Goal: Task Accomplishment & Management: Manage account settings

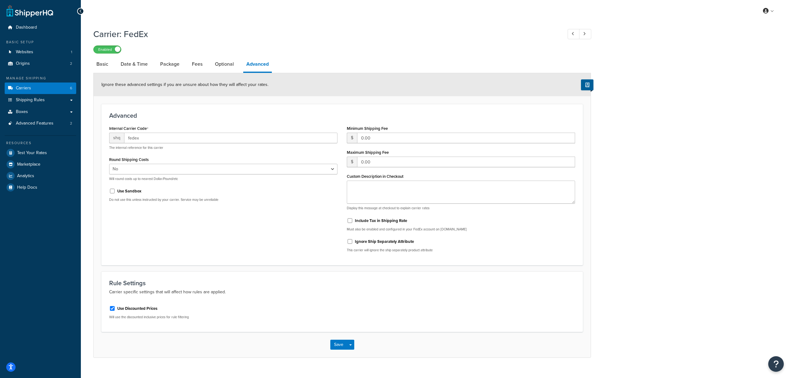
select select "false"
click at [41, 28] on link "Dashboard" at bounding box center [41, 28] width 72 height 12
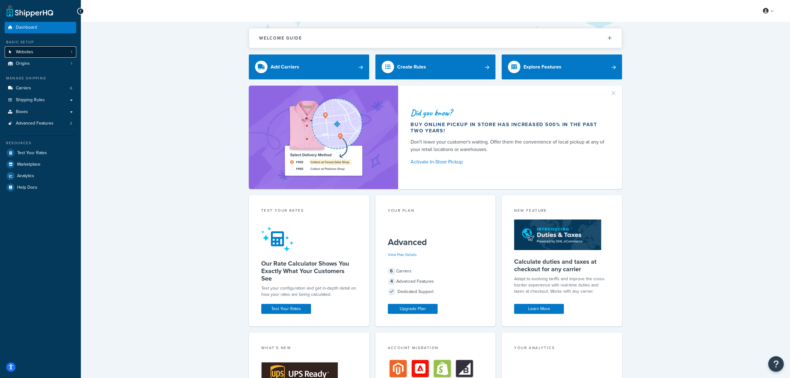
click at [45, 53] on link "Websites 1" at bounding box center [41, 52] width 72 height 12
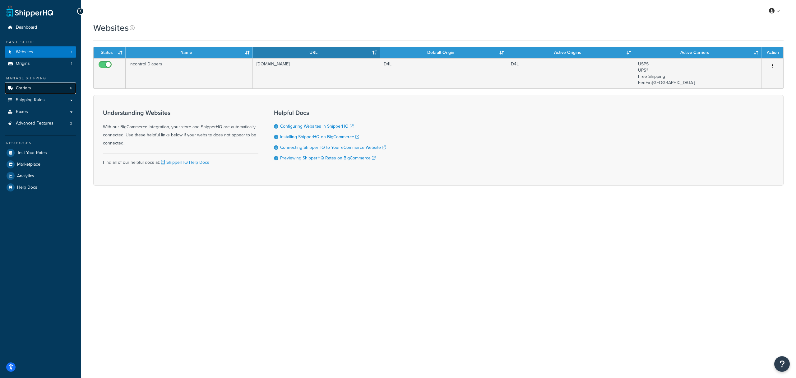
click at [44, 85] on link "Carriers 6" at bounding box center [41, 88] width 72 height 12
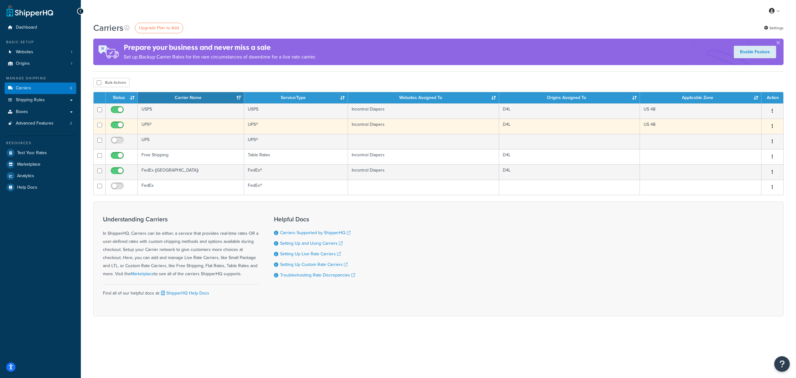
click at [175, 128] on td "UPS®" at bounding box center [191, 126] width 106 height 15
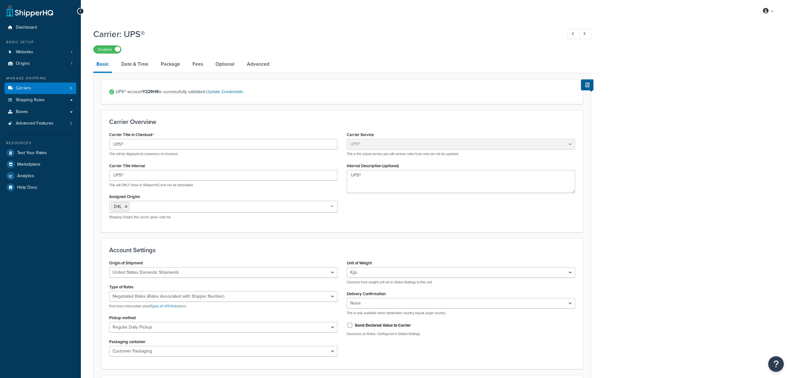
select select "ups"
select select "kg"
click at [380, 271] on select "Lbs Kgs Convert LBS to KG" at bounding box center [461, 272] width 228 height 11
click at [385, 243] on div "Account Settings Origin of Shipment United States Domestic Shipments Shipments …" at bounding box center [342, 303] width 482 height 130
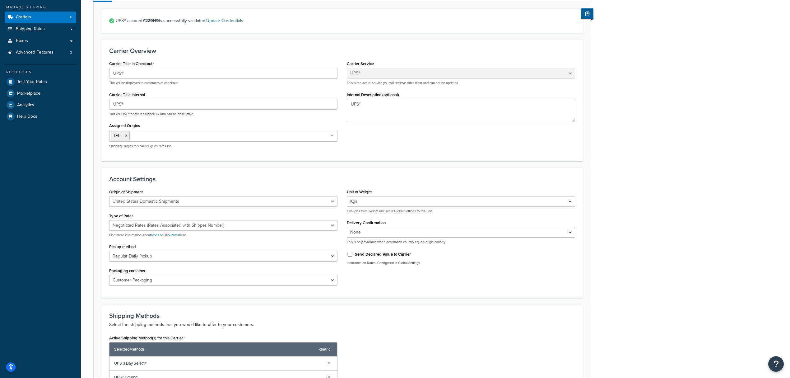
scroll to position [83, 0]
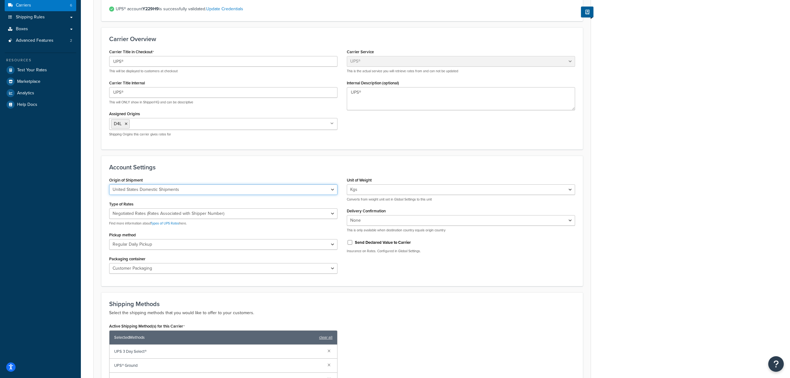
click at [332, 189] on select "United States Domestic Shipments Shipments Originating in United States Shipmen…" at bounding box center [223, 189] width 228 height 11
click at [390, 158] on div "Account Settings Origin of Shipment United States Domestic Shipments Shipments …" at bounding box center [342, 221] width 482 height 130
click at [776, 362] on icon "Open Resource Center" at bounding box center [776, 363] width 6 height 9
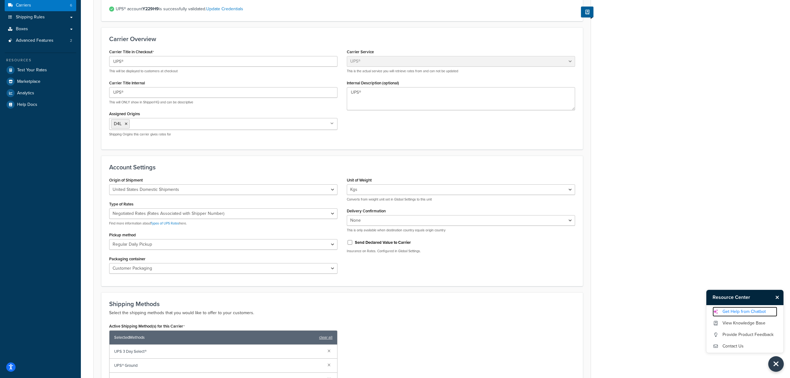
click at [751, 310] on link "Get Help from Chatbot" at bounding box center [745, 311] width 65 height 10
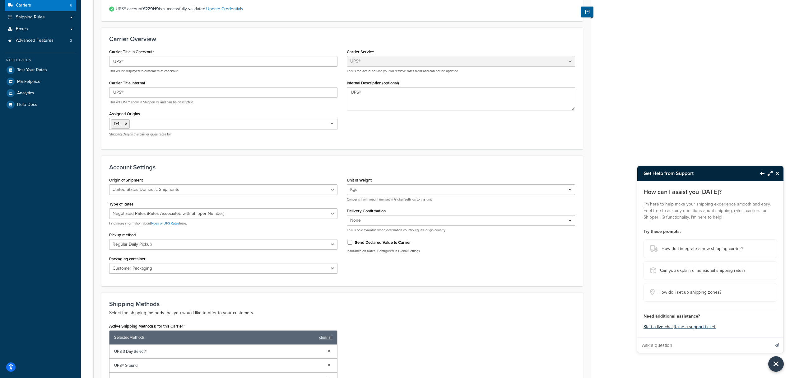
click at [661, 326] on button "Start a live chat" at bounding box center [658, 326] width 29 height 9
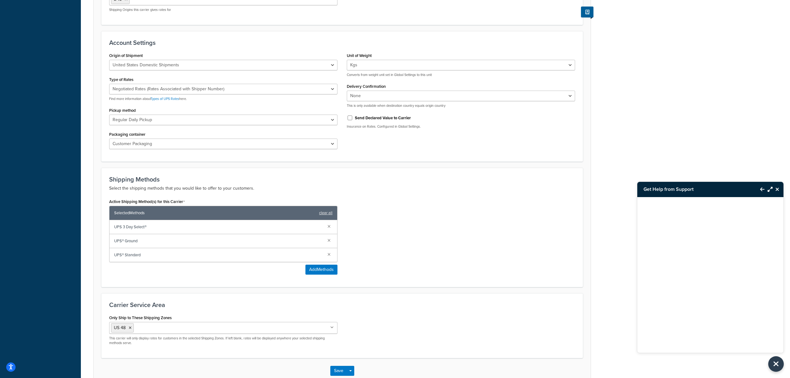
scroll to position [246, 0]
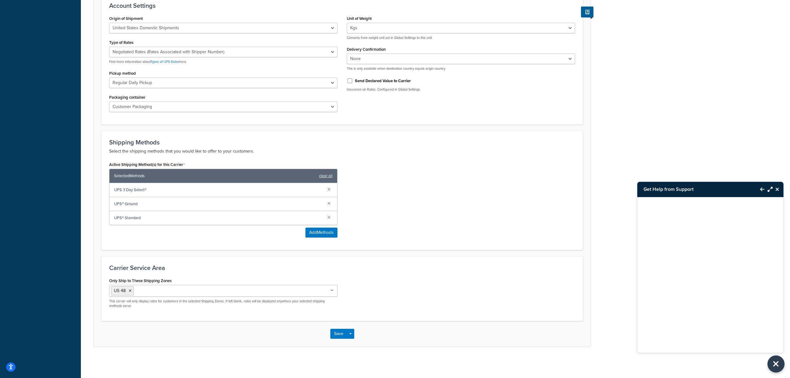
click at [782, 367] on button "Close Resource Center" at bounding box center [776, 363] width 17 height 17
